Goal: Complete application form

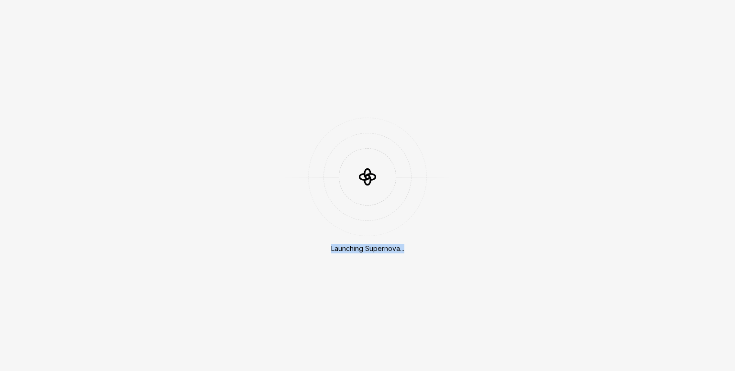
click at [501, 274] on div "Launching Supernova..." at bounding box center [367, 185] width 735 height 371
click at [654, 166] on div "Launching Supernova..." at bounding box center [367, 185] width 735 height 371
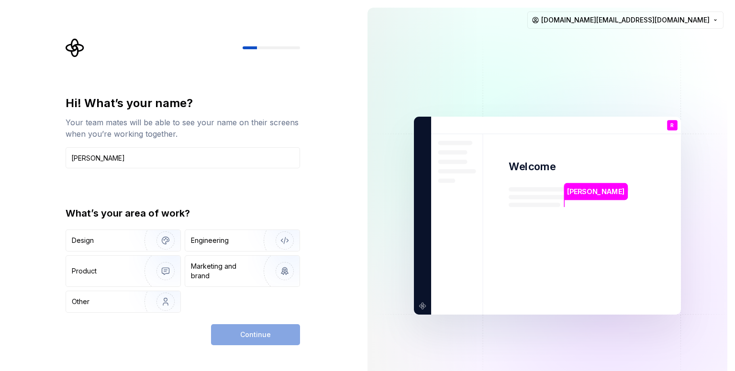
type input "[PERSON_NAME]"
click at [337, 205] on div "Hi! What’s your name? Your team mates will be able to see your name on their sc…" at bounding box center [180, 216] width 360 height 432
click at [75, 242] on div "Design" at bounding box center [83, 241] width 22 height 10
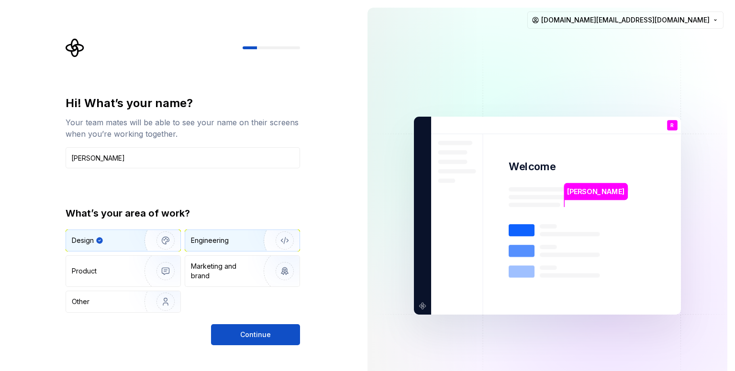
click at [216, 232] on div "Engineering" at bounding box center [242, 240] width 114 height 21
click at [134, 239] on img "button" at bounding box center [159, 241] width 61 height 64
click at [285, 329] on button "Continue" at bounding box center [255, 334] width 89 height 21
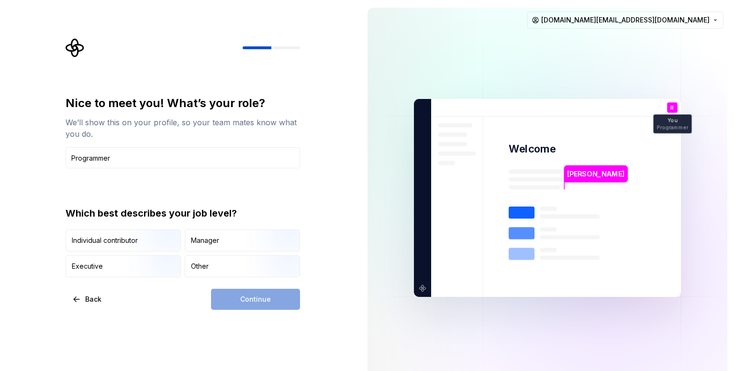
type input "Programmer"
click at [256, 298] on div "Continue" at bounding box center [255, 299] width 89 height 21
click at [137, 158] on input "Programmer" at bounding box center [183, 157] width 234 height 21
click at [254, 299] on div "Continue" at bounding box center [255, 299] width 89 height 21
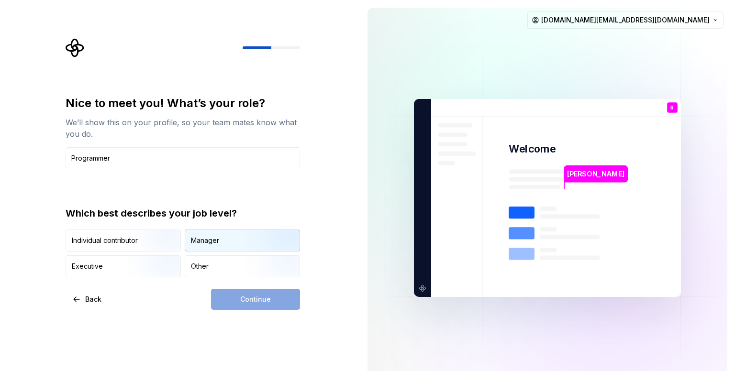
click at [221, 240] on div "Manager" at bounding box center [242, 240] width 114 height 21
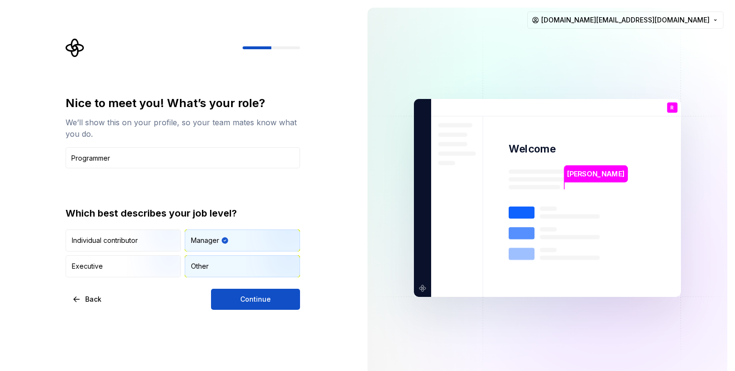
click at [204, 267] on div "Other" at bounding box center [200, 267] width 18 height 10
click at [239, 244] on div "Manager" at bounding box center [242, 240] width 114 height 21
click at [248, 276] on img "button" at bounding box center [276, 278] width 61 height 64
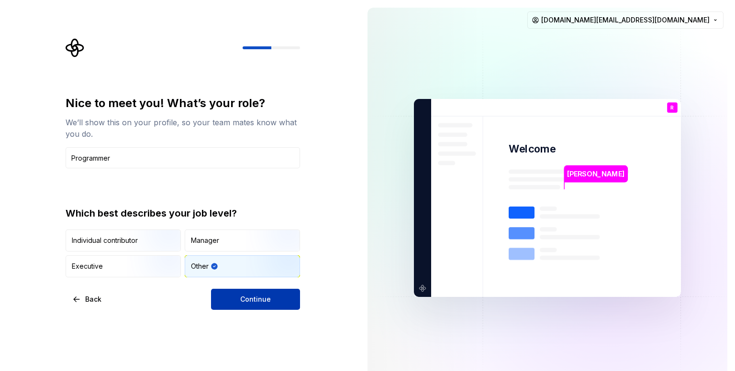
click at [256, 297] on span "Continue" at bounding box center [255, 300] width 31 height 10
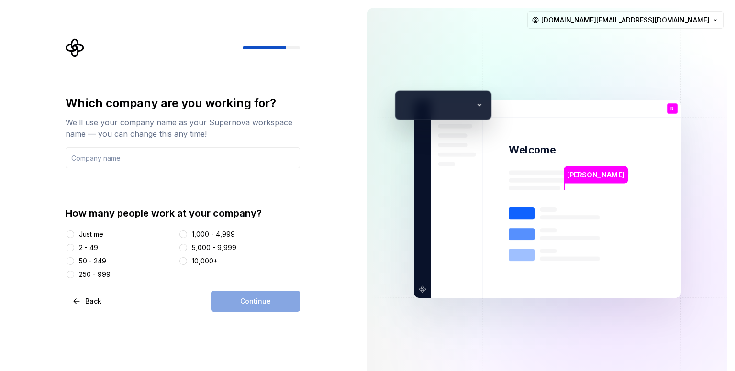
click at [91, 228] on div "How many people work at your company? Just me 2 - 49 50 - 249 250 - 999 1,000 -…" at bounding box center [183, 243] width 234 height 73
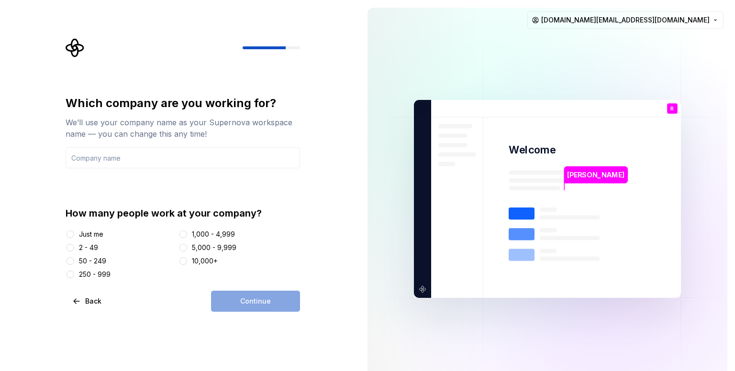
click at [93, 234] on div "Just me" at bounding box center [91, 235] width 24 height 10
click at [74, 234] on button "Just me" at bounding box center [71, 235] width 8 height 8
click at [293, 303] on div "Continue" at bounding box center [255, 301] width 89 height 21
click at [132, 159] on input "text" at bounding box center [183, 157] width 234 height 21
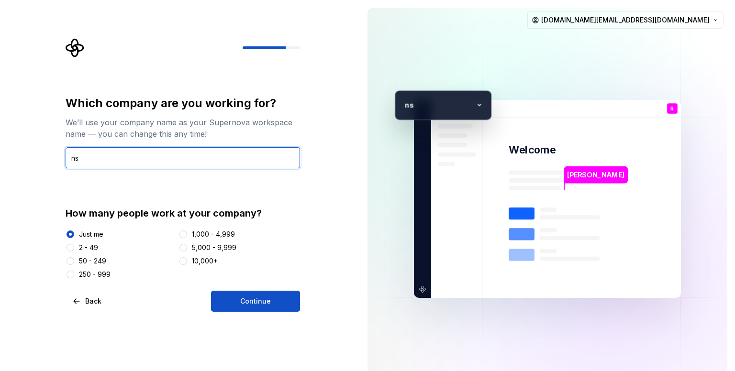
type input "ns"
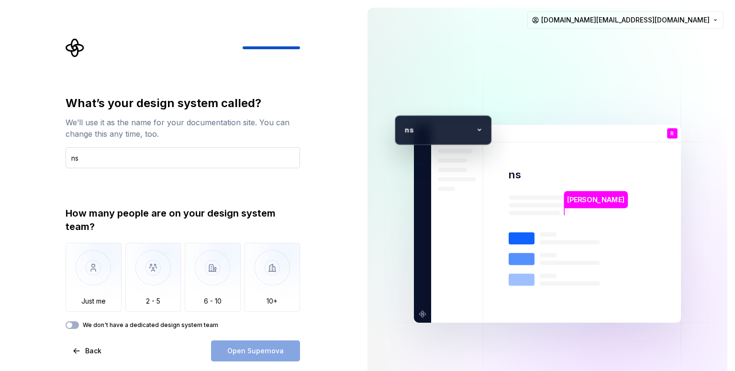
type input "n"
type input "test"
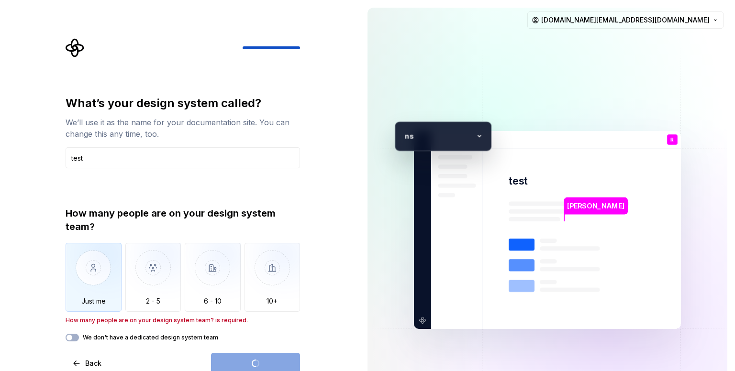
click at [89, 286] on img "button" at bounding box center [94, 275] width 56 height 64
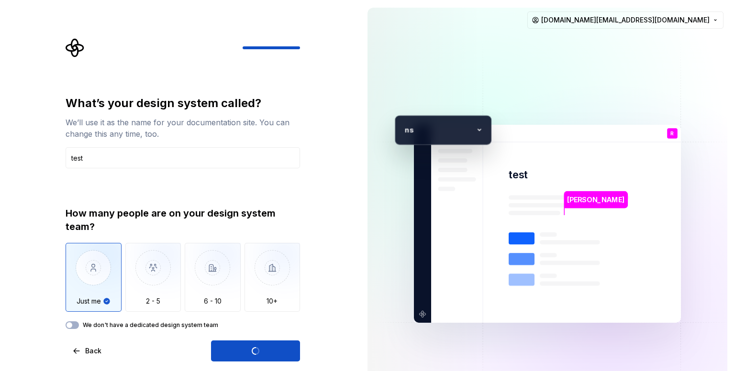
click at [266, 341] on div "Open Supernova" at bounding box center [255, 351] width 89 height 21
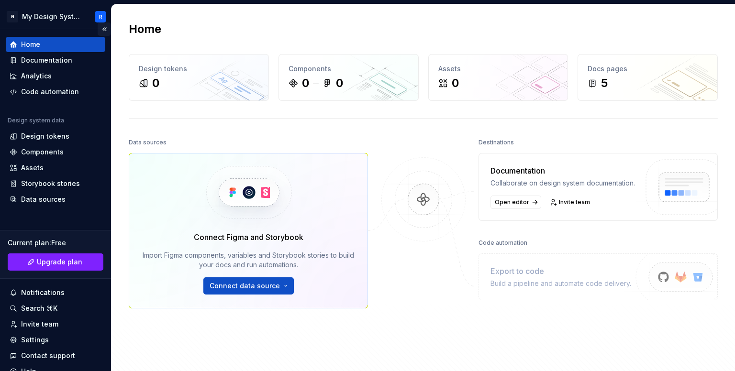
click at [101, 28] on button "Collapse sidebar" at bounding box center [104, 28] width 13 height 13
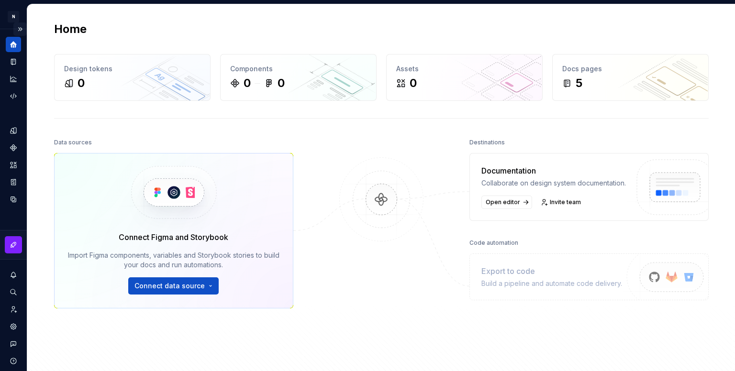
click at [13, 26] on button "Expand sidebar" at bounding box center [19, 28] width 13 height 13
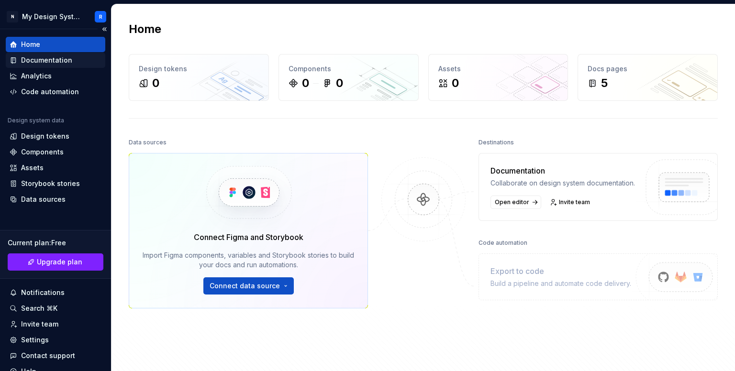
click at [49, 61] on div "Documentation" at bounding box center [46, 61] width 51 height 10
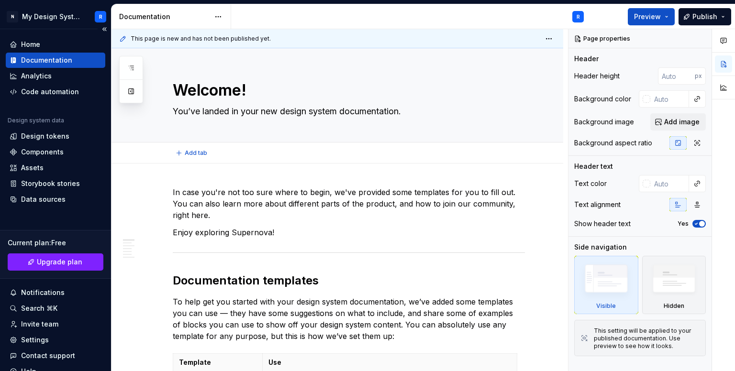
type textarea "*"
click at [45, 165] on div "Assets" at bounding box center [56, 168] width 92 height 10
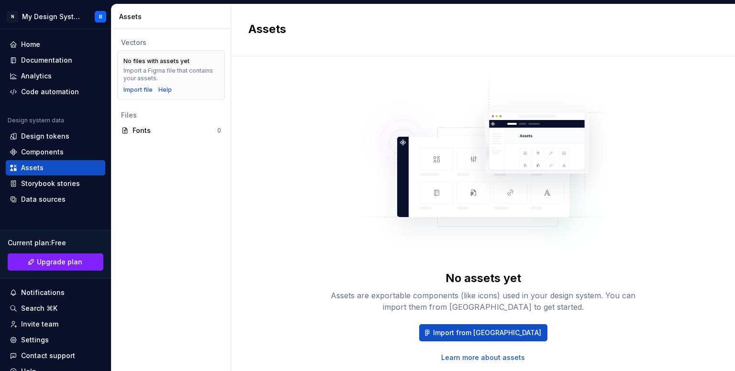
scroll to position [27, 0]
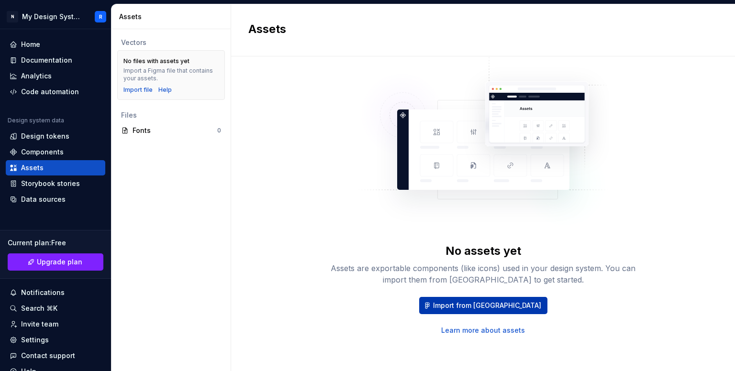
click at [492, 309] on span "Import from [GEOGRAPHIC_DATA]" at bounding box center [487, 306] width 108 height 10
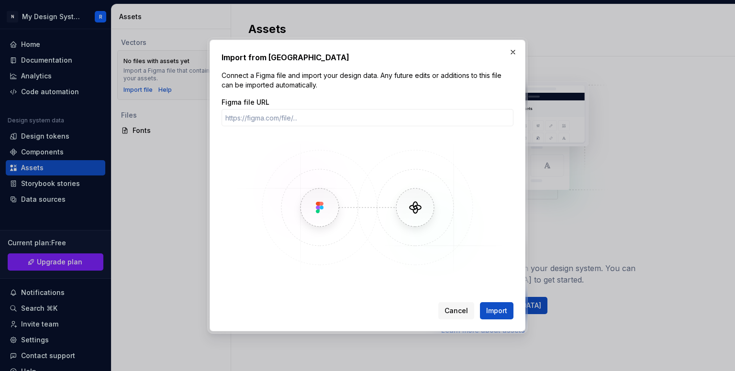
click at [453, 309] on span "Cancel" at bounding box center [456, 311] width 23 height 10
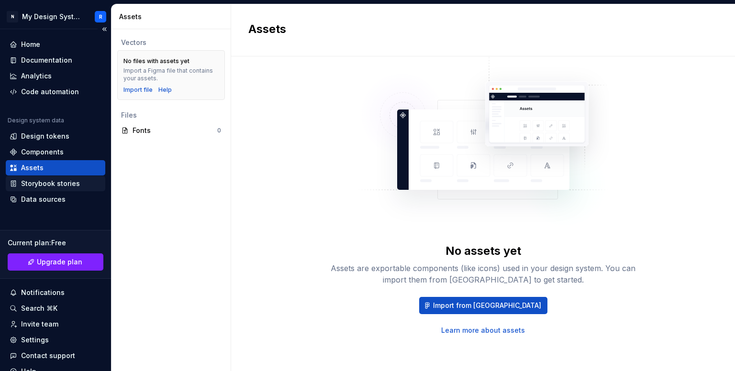
click at [64, 182] on div "Storybook stories" at bounding box center [50, 184] width 59 height 10
click at [23, 45] on div "Home" at bounding box center [30, 45] width 19 height 10
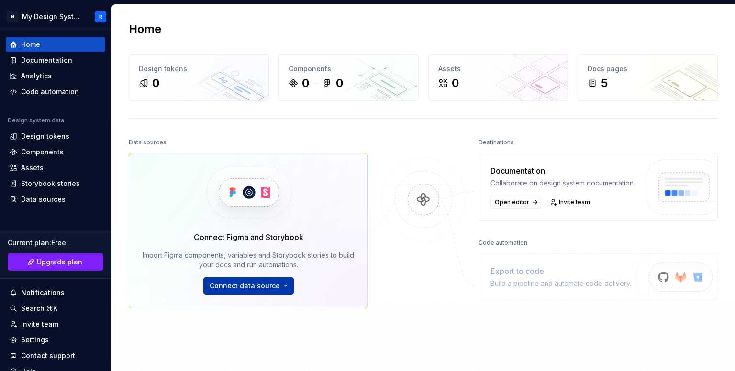
click at [259, 287] on html "N My Design System R Home Documentation Analytics Code automation Design system…" at bounding box center [367, 185] width 735 height 371
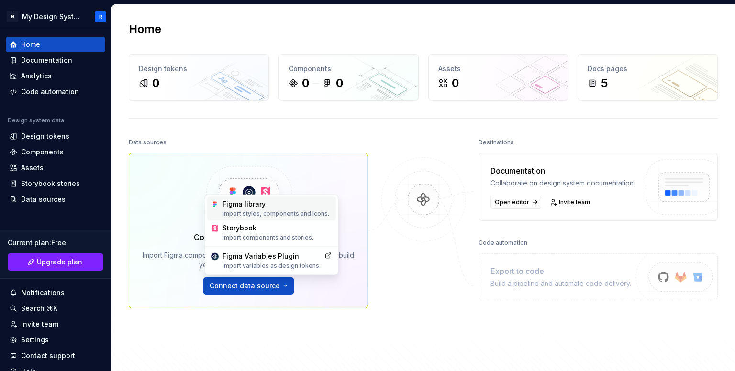
click at [253, 208] on div "Figma library Import styles, components and icons." at bounding box center [278, 209] width 110 height 18
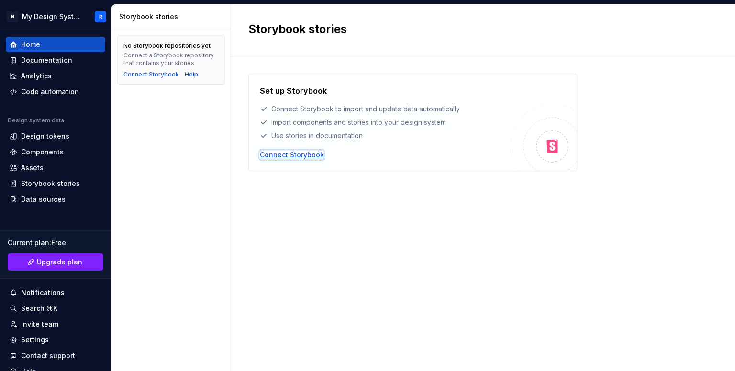
click at [297, 150] on div "Connect Storybook" at bounding box center [292, 155] width 64 height 10
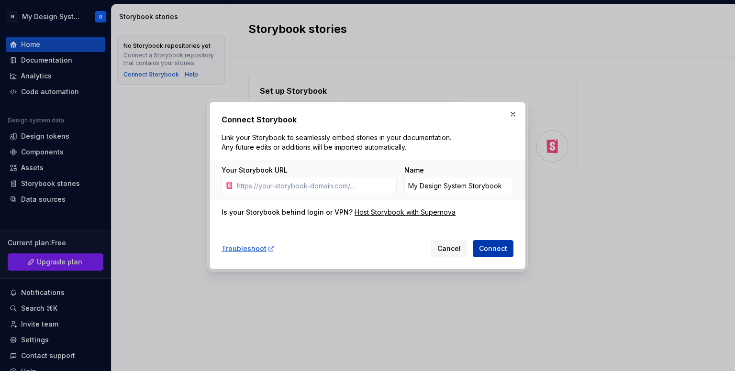
click at [499, 246] on span "Connect" at bounding box center [493, 249] width 28 height 10
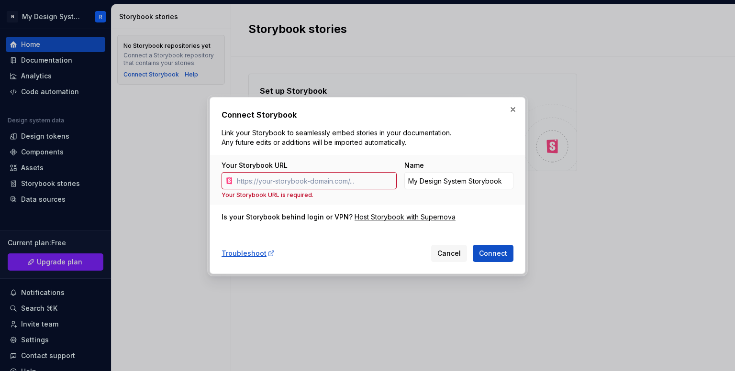
drag, startPoint x: 454, startPoint y: 250, endPoint x: 490, endPoint y: 127, distance: 127.9
click at [454, 250] on span "Cancel" at bounding box center [448, 254] width 23 height 10
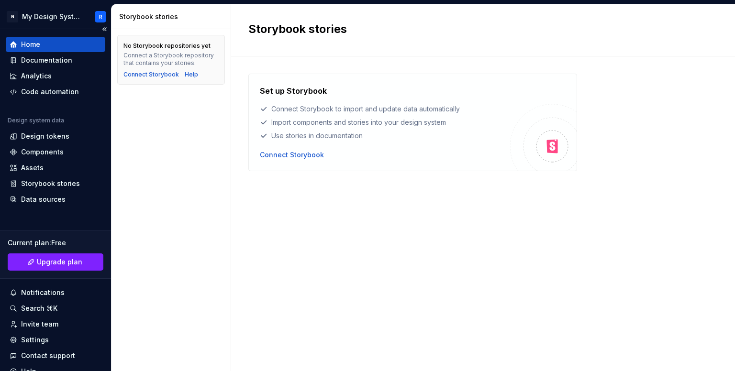
click at [53, 45] on div "Home" at bounding box center [56, 45] width 92 height 10
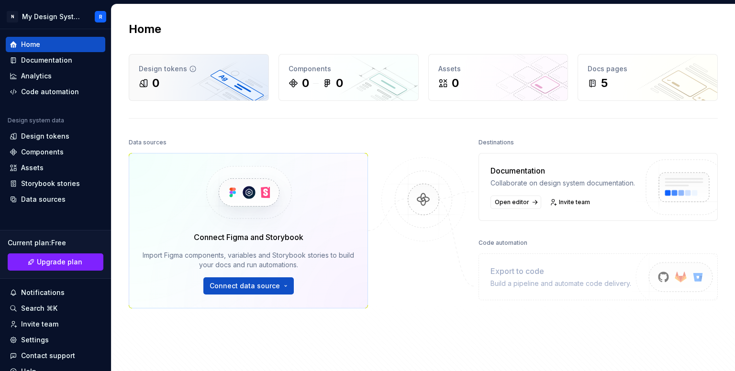
click at [162, 77] on div "0" at bounding box center [199, 83] width 120 height 15
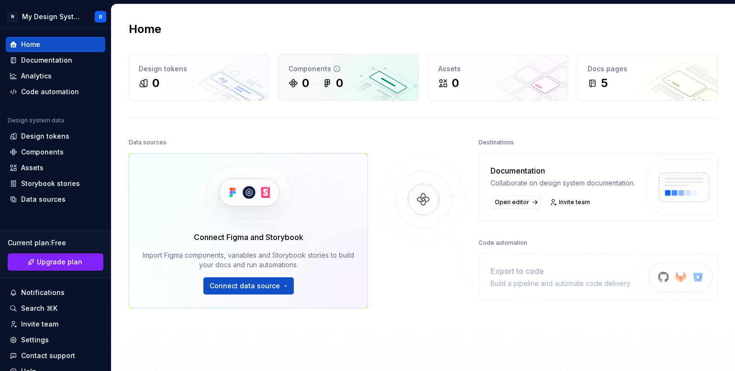
click at [342, 78] on div "0" at bounding box center [339, 83] width 7 height 15
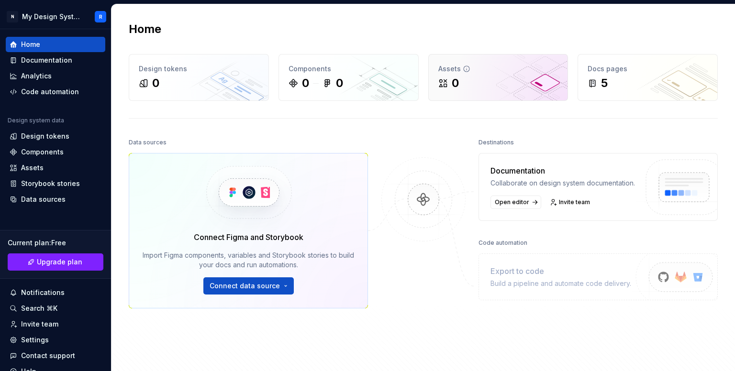
click at [507, 83] on div "0" at bounding box center [498, 83] width 120 height 15
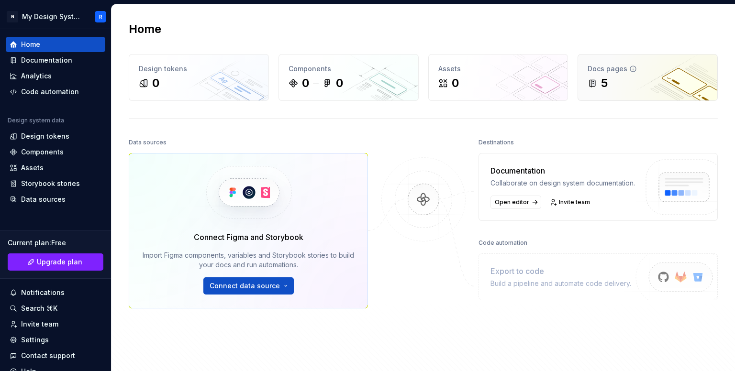
click at [677, 85] on div "5" at bounding box center [648, 83] width 120 height 15
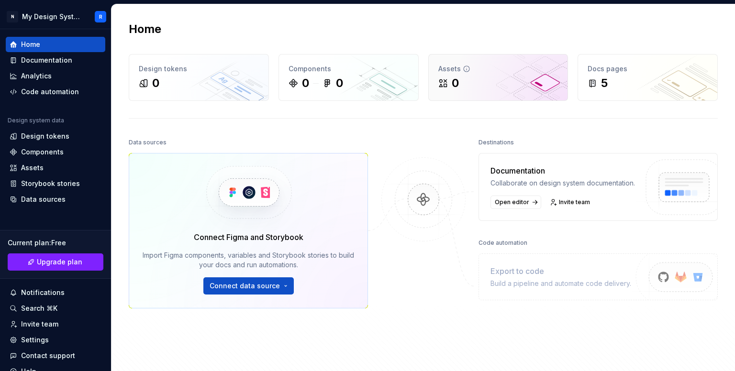
click at [471, 87] on div "0" at bounding box center [498, 83] width 120 height 15
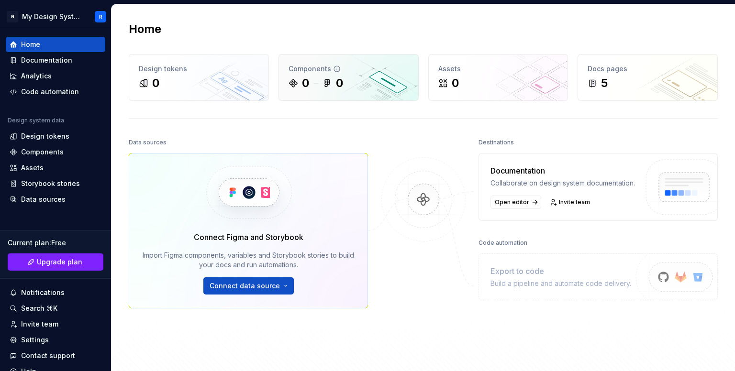
drag, startPoint x: 370, startPoint y: 88, endPoint x: 316, endPoint y: 87, distance: 54.1
click at [370, 88] on div "0 0" at bounding box center [349, 83] width 120 height 15
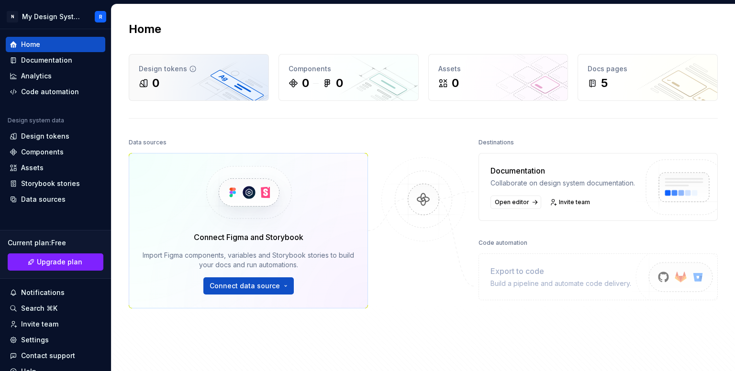
click at [234, 77] on div "0" at bounding box center [199, 83] width 120 height 15
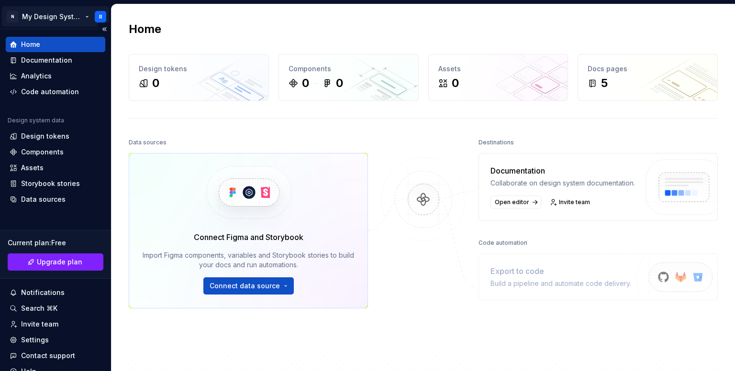
click at [10, 14] on html "N My Design System R Home Documentation Analytics Code automation Design system…" at bounding box center [367, 185] width 735 height 371
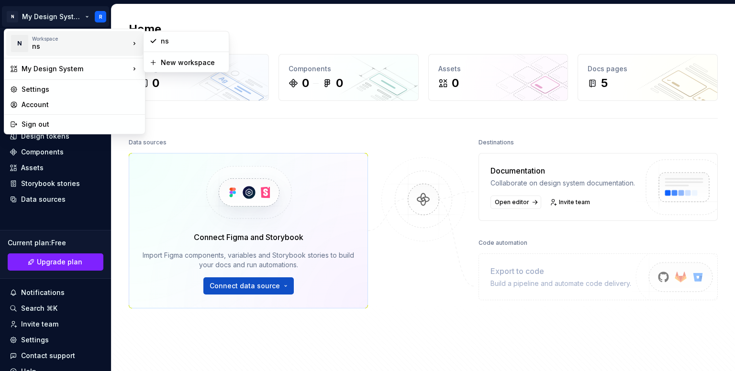
click at [97, 45] on div "ns" at bounding box center [72, 47] width 81 height 10
drag, startPoint x: 681, startPoint y: 60, endPoint x: 653, endPoint y: 5, distance: 61.4
click at [681, 60] on html "N My Design System R Home Documentation Analytics Code automation Design system…" at bounding box center [367, 185] width 735 height 371
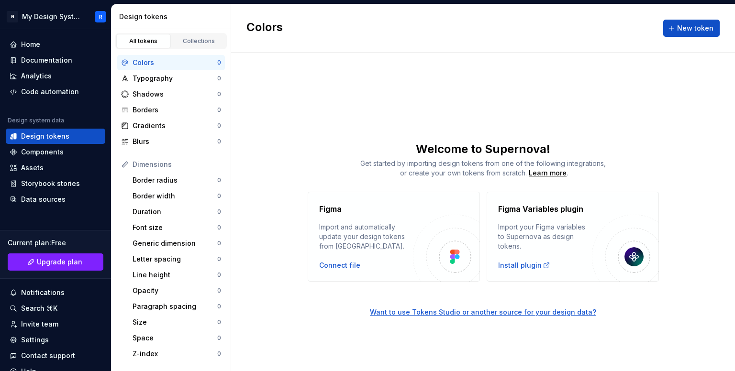
click at [336, 46] on div "Colors New token" at bounding box center [483, 28] width 504 height 48
click at [99, 18] on html "N My Design System R Home Documentation Analytics Code automation Design system…" at bounding box center [367, 185] width 735 height 371
click at [105, 15] on html "N My Design System R Home Documentation Analytics Code automation Design system…" at bounding box center [367, 185] width 735 height 371
click at [104, 29] on button "Collapse sidebar" at bounding box center [104, 28] width 13 height 13
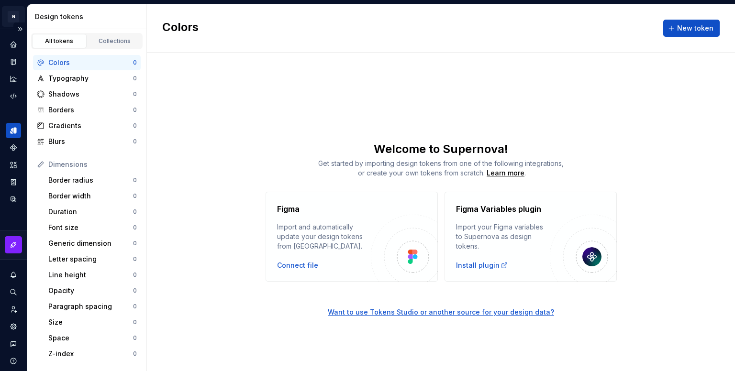
click at [3, 16] on html "N My Design System R Design system data Design tokens All tokens Collections Co…" at bounding box center [367, 185] width 735 height 371
drag, startPoint x: 348, startPoint y: 80, endPoint x: 357, endPoint y: 79, distance: 8.7
click at [348, 81] on html "N My Design System R Design system data Design tokens All tokens Collections Co…" at bounding box center [367, 185] width 735 height 371
